Goal: Task Accomplishment & Management: Use online tool/utility

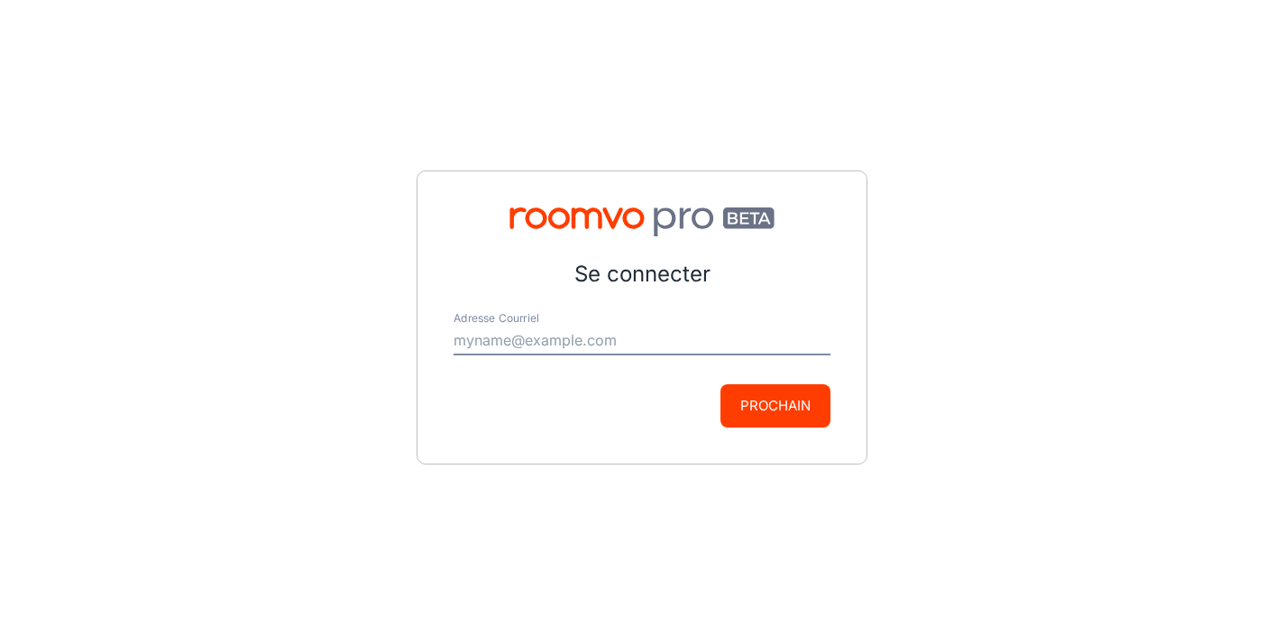
click at [580, 328] on input "Adresse Courriel" at bounding box center [642, 340] width 377 height 29
type input "[EMAIL_ADDRESS][US_STATE][DOMAIN_NAME]"
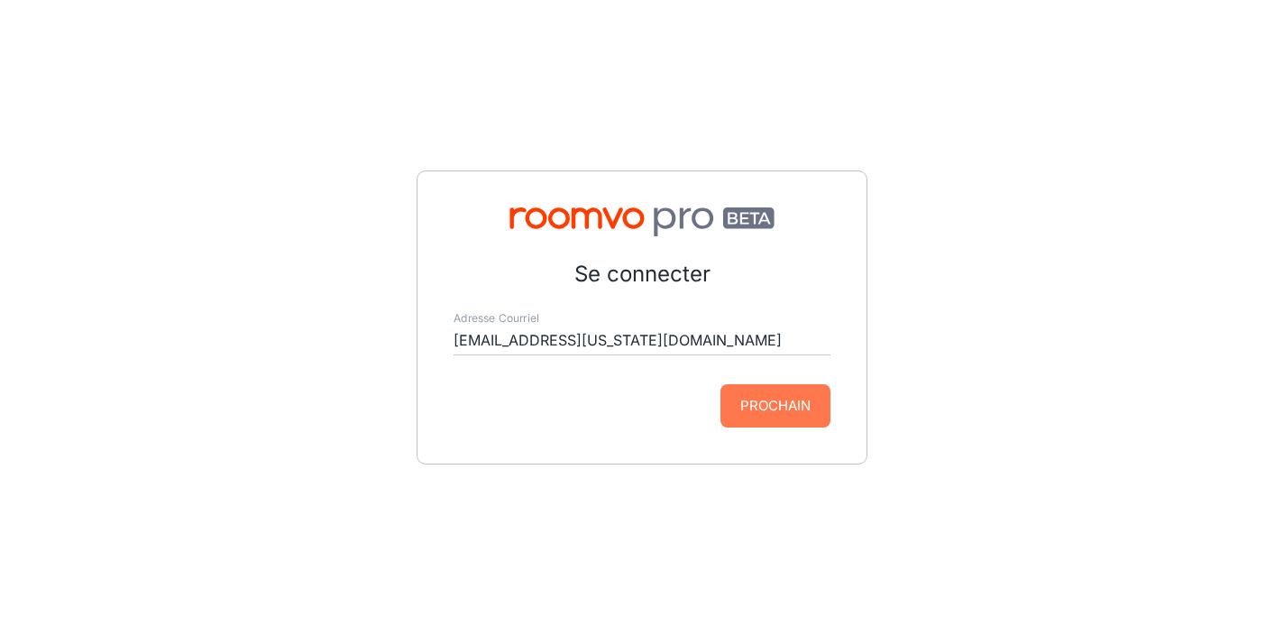
click at [750, 403] on button "Prochain" at bounding box center [776, 405] width 110 height 43
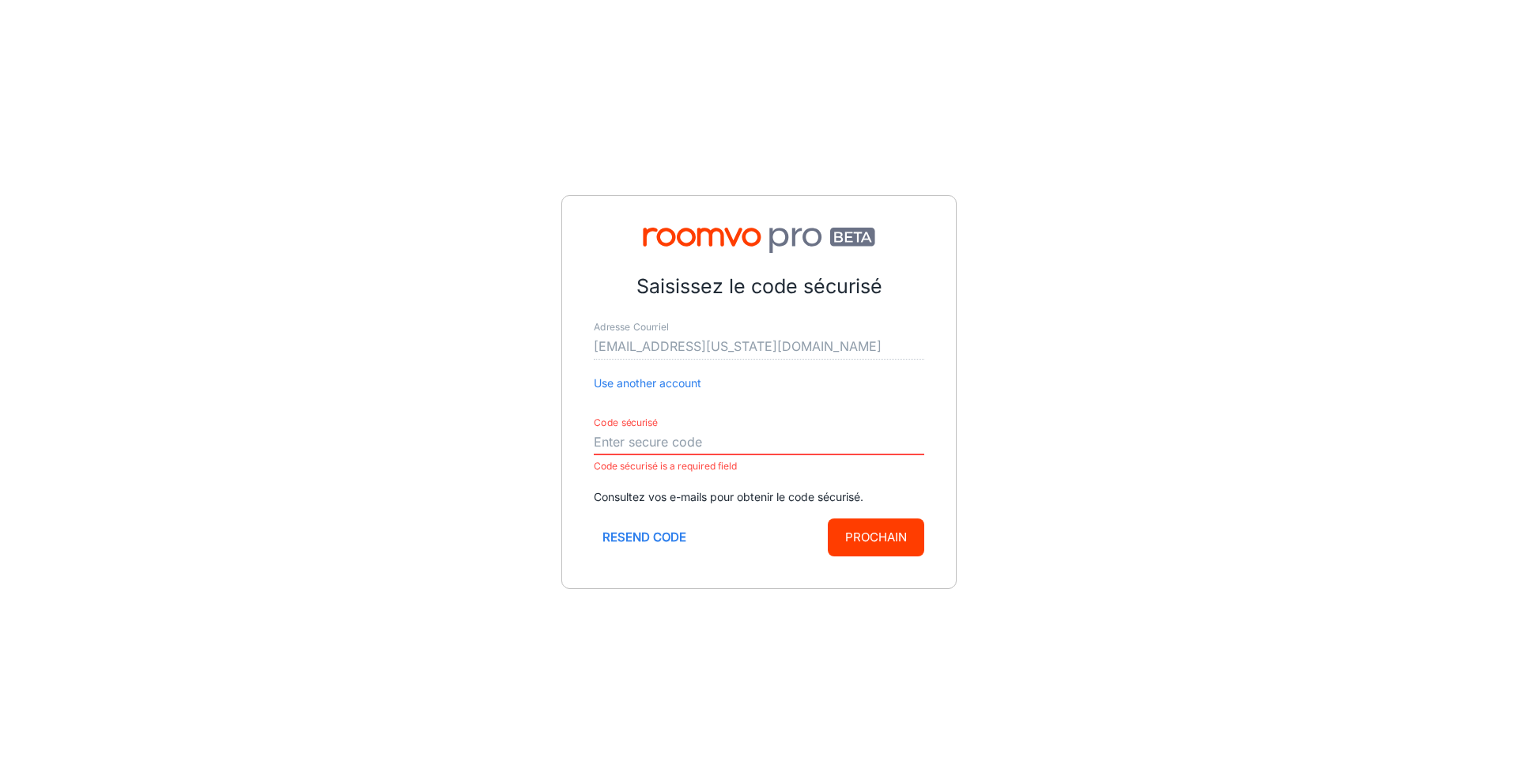
click at [744, 441] on input "Code sécurisé" at bounding box center [758, 442] width 330 height 25
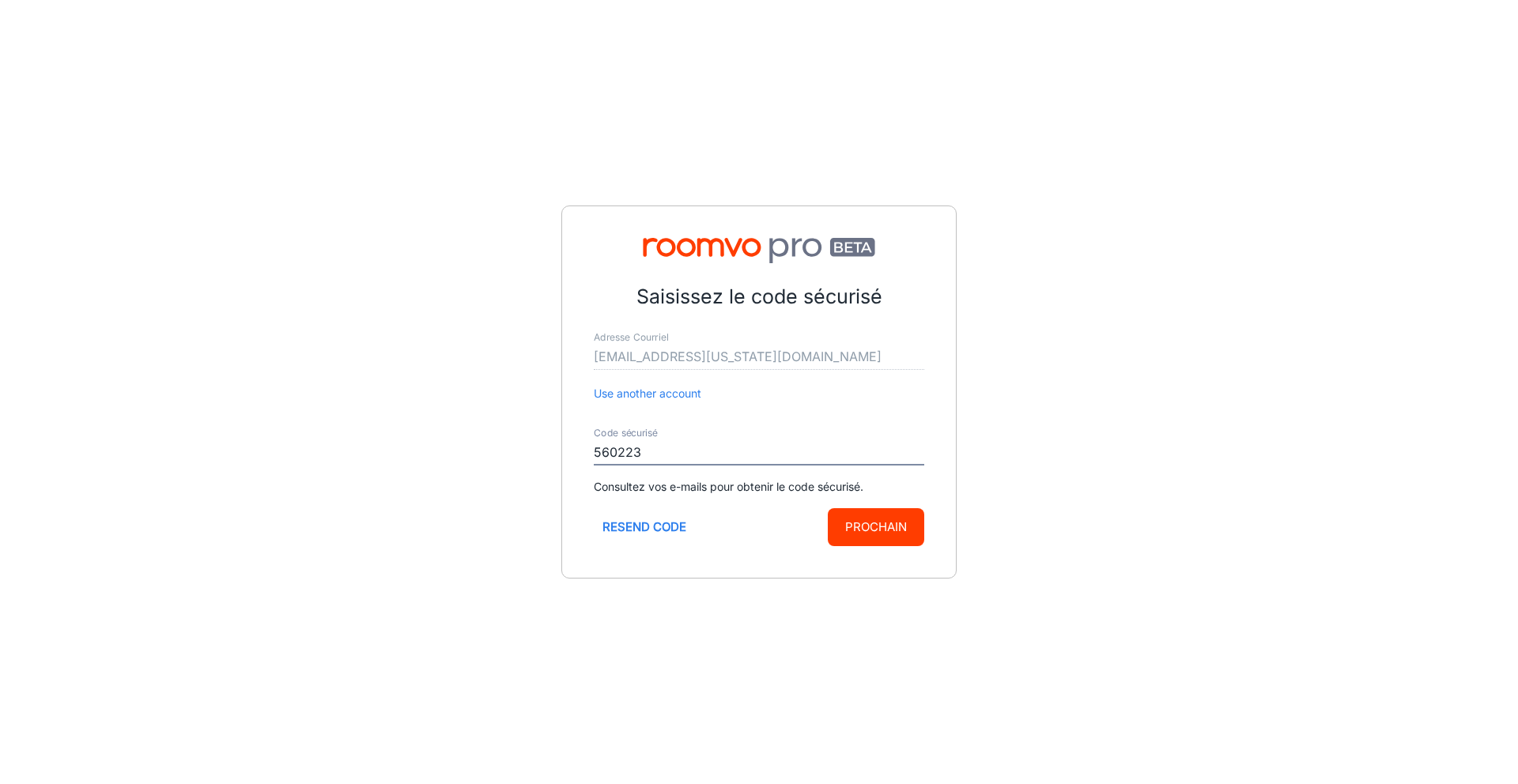
type input "560223"
click at [883, 533] on button "Prochain" at bounding box center [876, 526] width 96 height 38
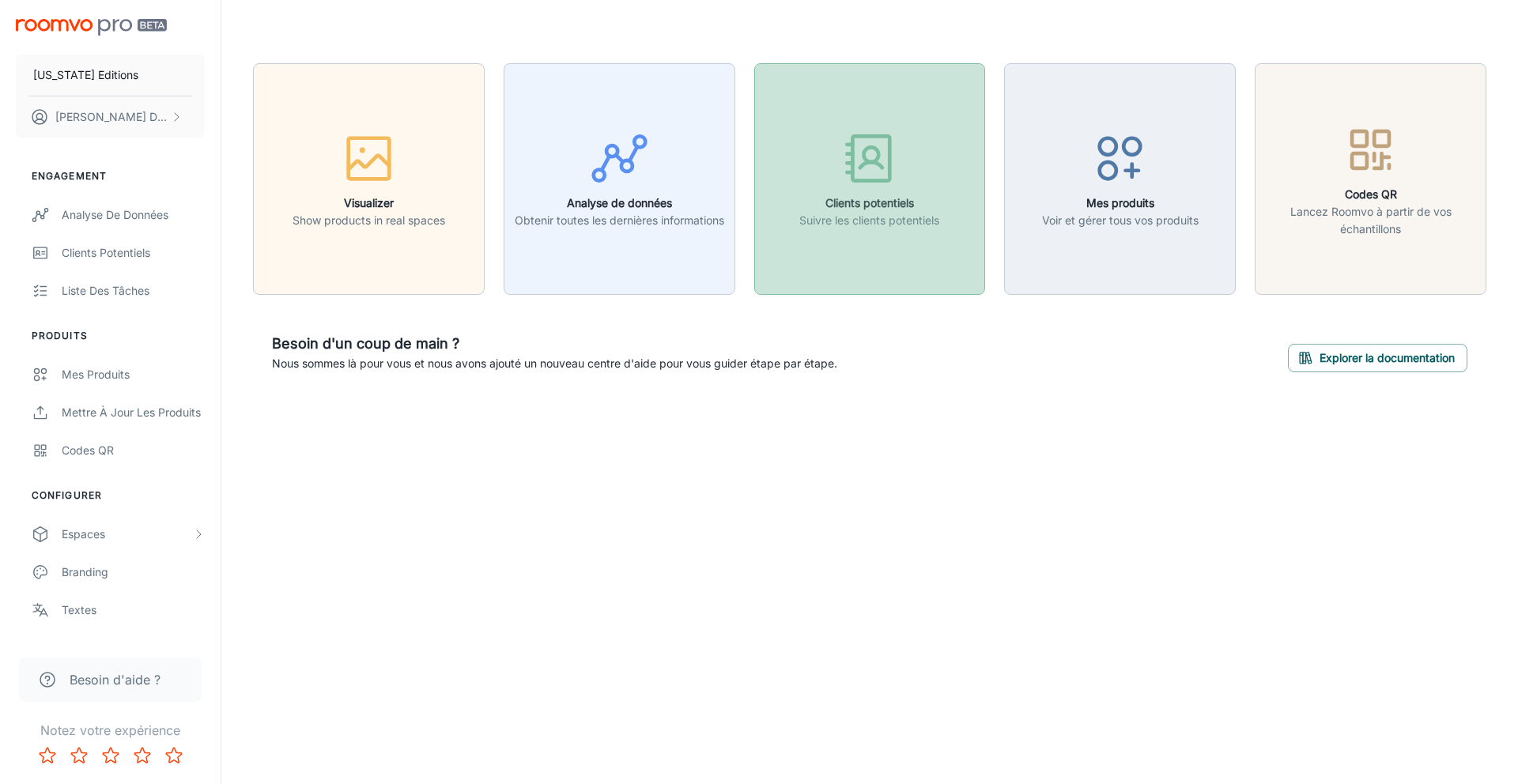
click at [867, 196] on h6 "Clients potentiels" at bounding box center [869, 203] width 140 height 18
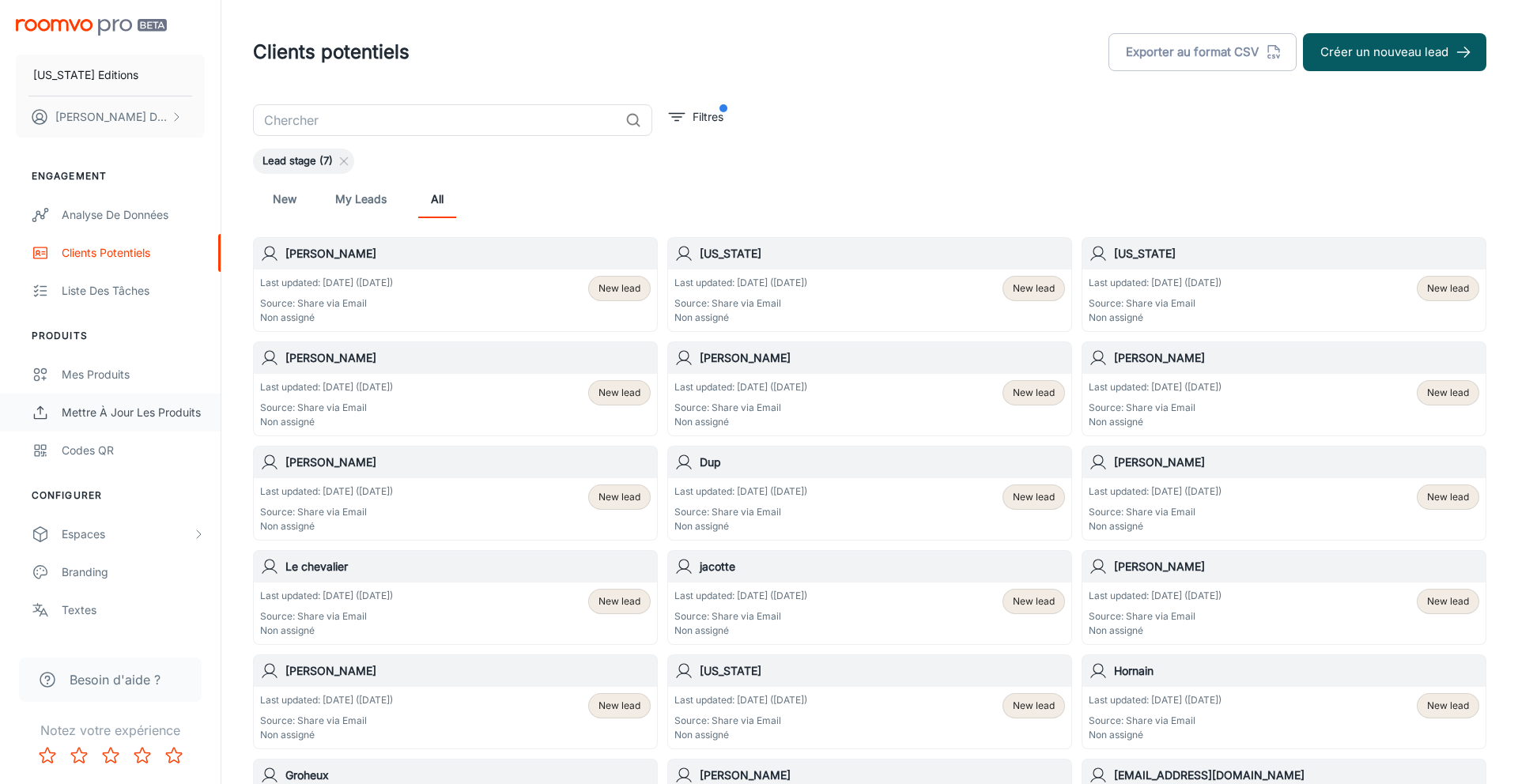
click at [122, 410] on div "Mettre à jour les produits" at bounding box center [132, 413] width 143 height 18
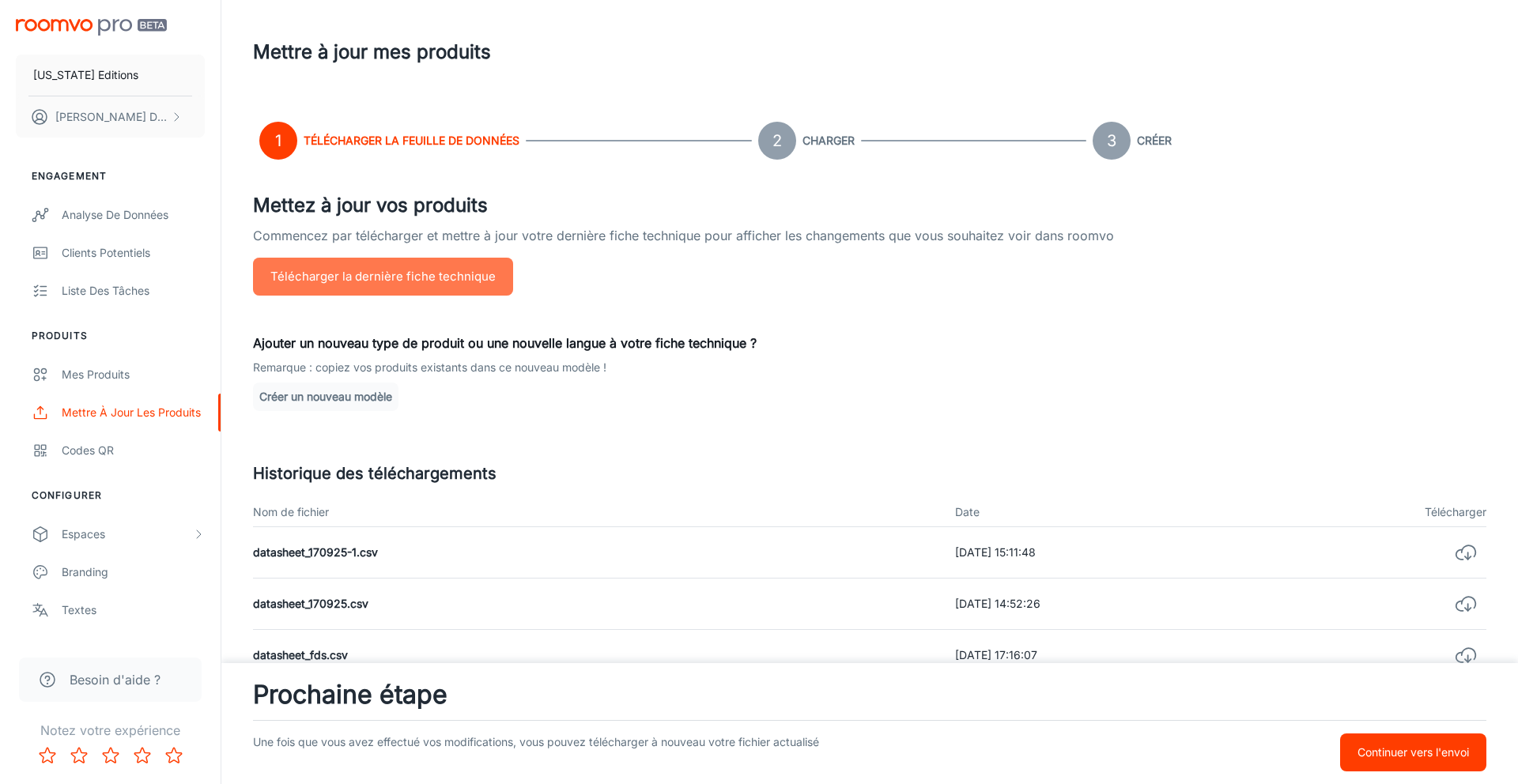
click at [449, 272] on button "Télécharger la dernière fiche technique" at bounding box center [383, 276] width 260 height 38
